Goal: Task Accomplishment & Management: Use online tool/utility

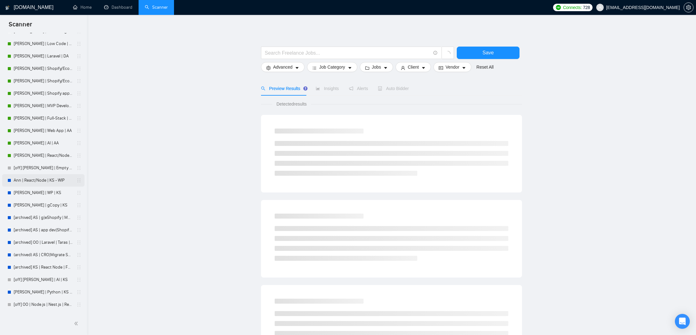
scroll to position [199, 0]
click at [25, 279] on link "Zaur | Part 1" at bounding box center [43, 306] width 59 height 12
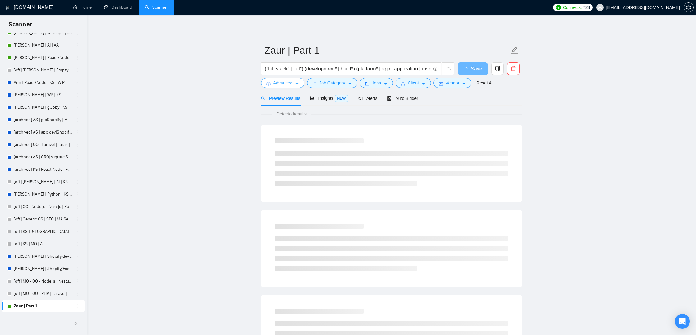
click at [287, 86] on span "Advanced" at bounding box center [282, 83] width 19 height 7
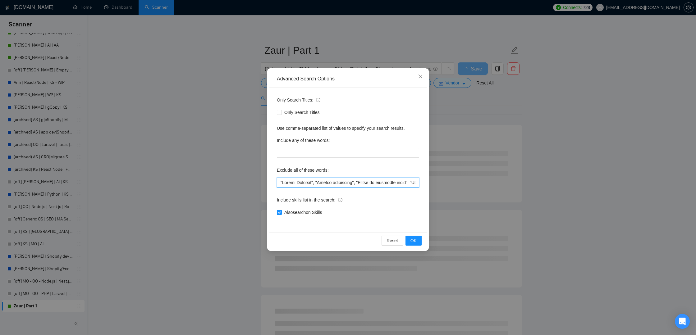
click at [277, 180] on input "text" at bounding box center [348, 183] width 142 height 10
paste input "Need someone to fix"
click at [323, 182] on input "text" at bounding box center [348, 183] width 142 height 10
drag, startPoint x: 325, startPoint y: 183, endPoint x: 322, endPoint y: 182, distance: 3.2
click at [322, 182] on input "text" at bounding box center [348, 183] width 142 height 10
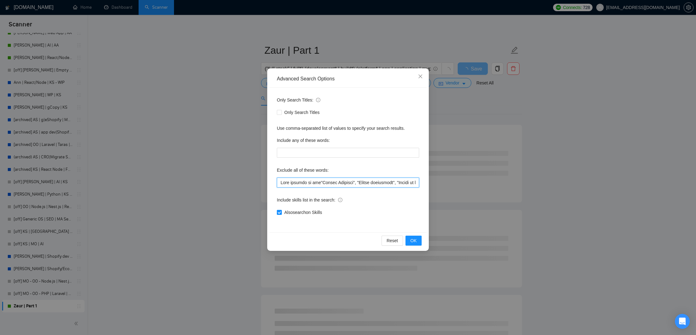
click at [278, 184] on input "text" at bounding box center [348, 183] width 142 height 10
paste input """
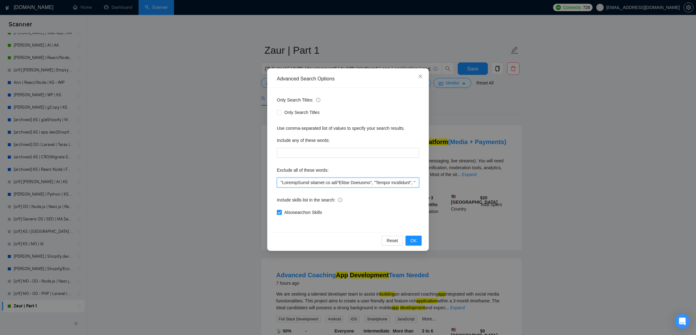
paste input """
click at [345, 185] on input "text" at bounding box center [348, 183] width 142 height 10
paste input """
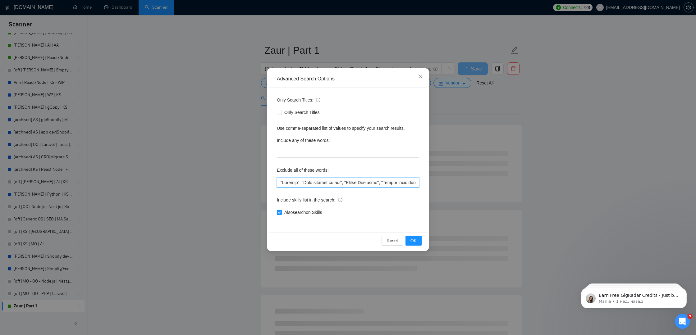
click at [280, 181] on input "text" at bounding box center [348, 183] width 142 height 10
paste input """
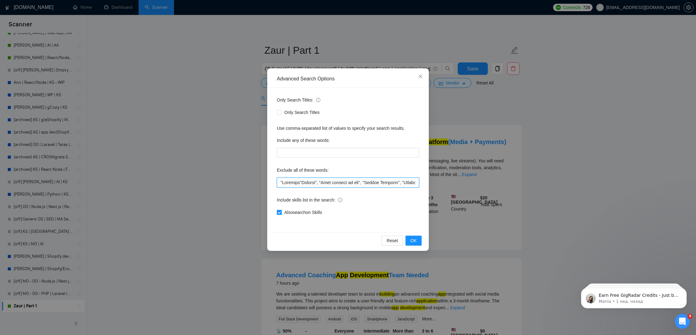
paste input """
click at [416, 245] on button "OK" at bounding box center [414, 241] width 16 height 10
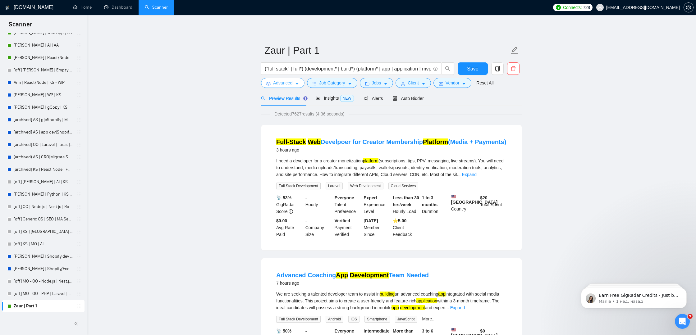
click at [289, 83] on span "Advanced" at bounding box center [282, 83] width 19 height 7
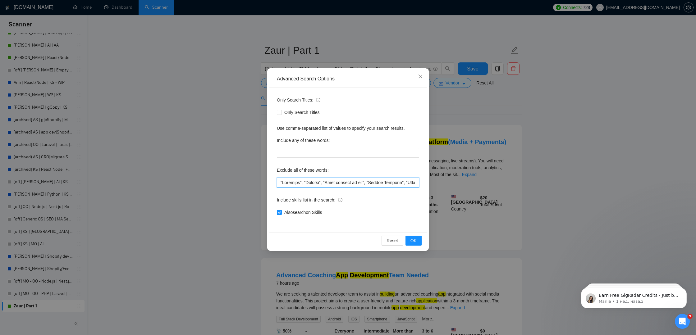
click at [280, 181] on input "text" at bounding box center [348, 183] width 142 height 10
paste input "finalizing a nearly complete"
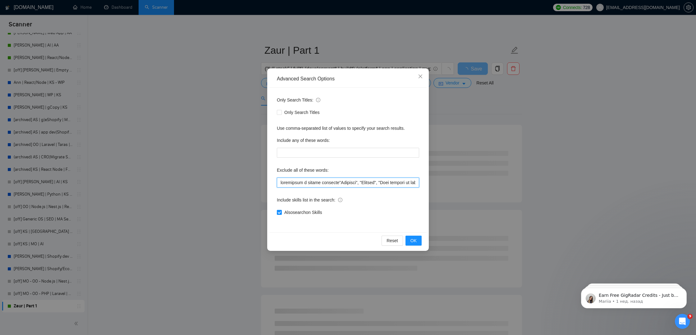
click at [336, 185] on input "text" at bounding box center [348, 183] width 142 height 10
click at [281, 181] on input "text" at bounding box center [348, 183] width 142 height 10
paste input """
click at [337, 181] on input "text" at bounding box center [348, 183] width 142 height 10
paste input """
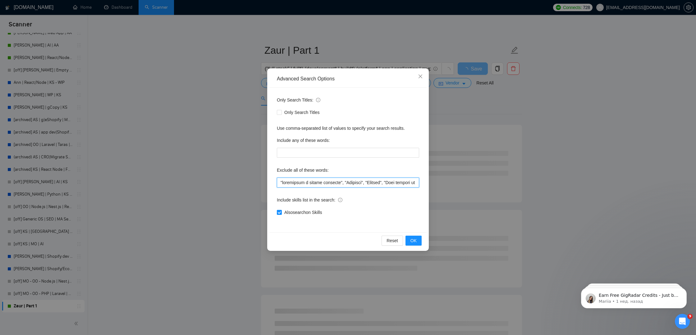
click at [280, 183] on input "text" at bounding box center [348, 183] width 142 height 10
paste input """
drag, startPoint x: 303, startPoint y: 184, endPoint x: 284, endPoint y: 181, distance: 19.2
click at [284, 181] on input "text" at bounding box center [348, 183] width 142 height 10
click at [279, 181] on input "text" at bounding box center [348, 183] width 142 height 10
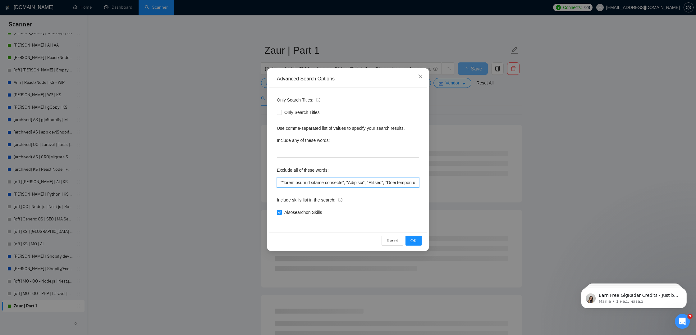
paste input "finalizing"
click at [300, 181] on input "text" at bounding box center [348, 183] width 142 height 10
paste input """
type input ""loremipsum", "dolorsitam c adipis elitsedd", "Eiusmodt", "Incidid", "Utla etdo…"
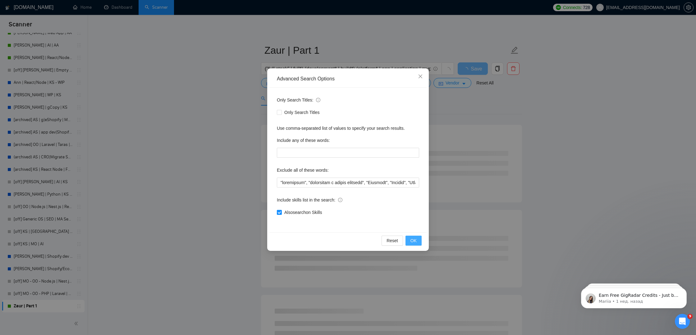
click at [411, 241] on span "OK" at bounding box center [414, 240] width 6 height 7
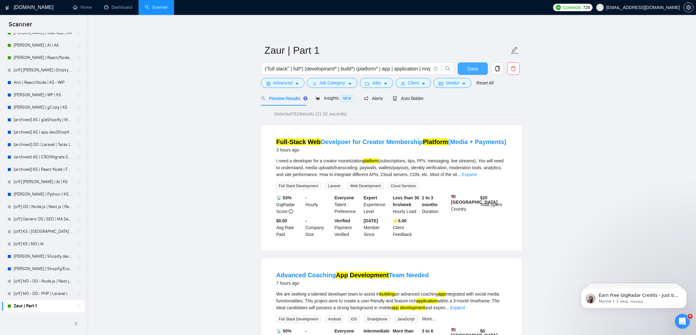
click at [467, 69] on button "Save" at bounding box center [473, 68] width 30 height 12
